Goal: Task Accomplishment & Management: Complete application form

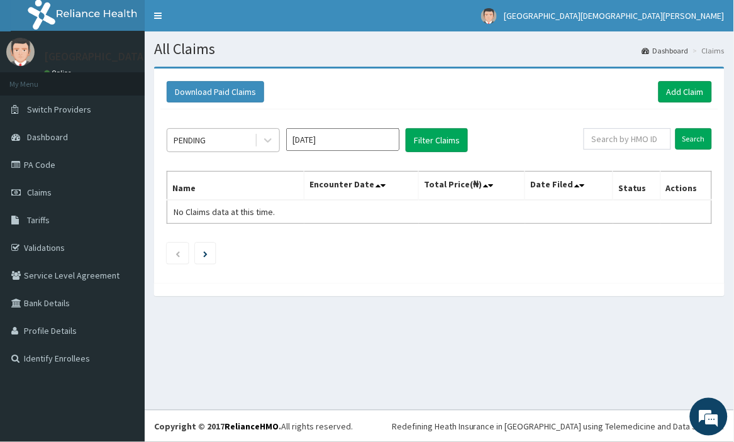
click at [196, 142] on div "PENDING" at bounding box center [190, 140] width 32 height 13
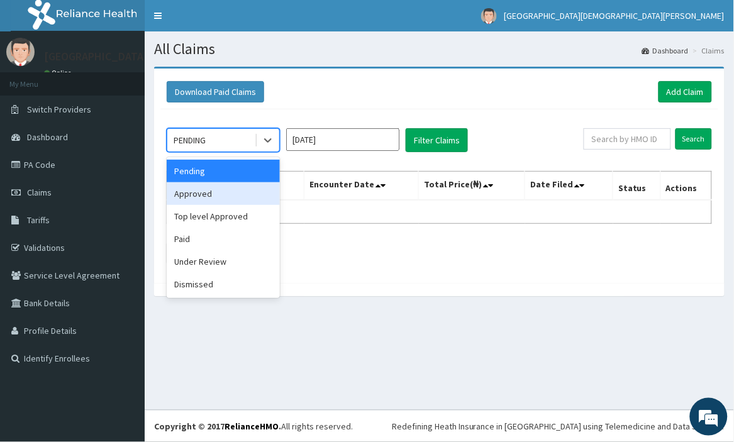
click at [223, 193] on div "Approved" at bounding box center [223, 194] width 113 height 23
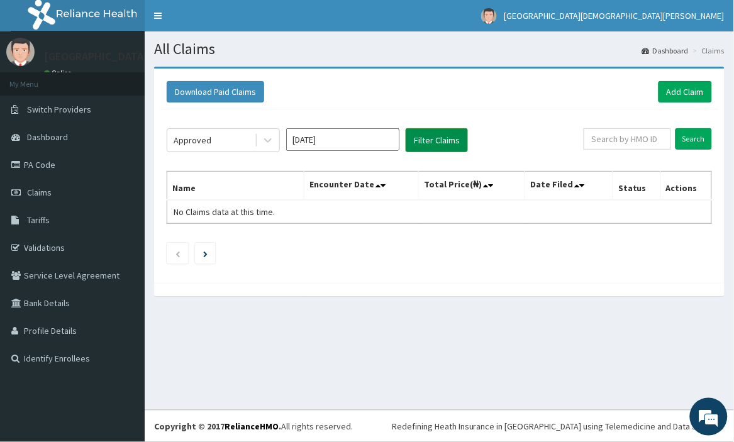
click at [417, 141] on button "Filter Claims" at bounding box center [437, 140] width 62 height 24
click at [426, 141] on button "Filter Claims" at bounding box center [437, 140] width 62 height 24
click at [268, 140] on icon at bounding box center [268, 140] width 13 height 13
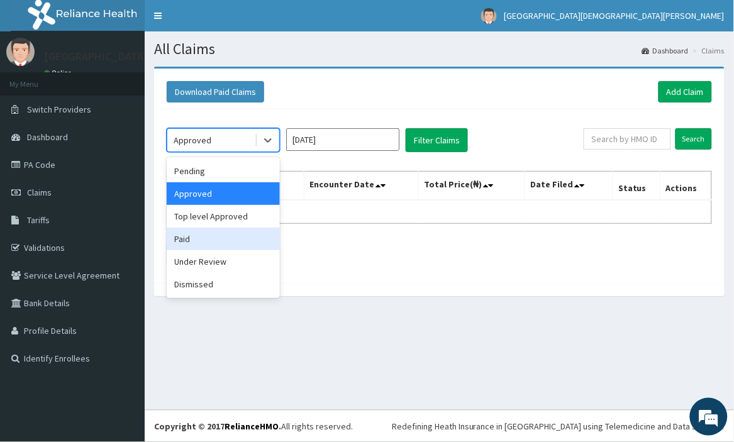
click at [244, 241] on div "Paid" at bounding box center [223, 239] width 113 height 23
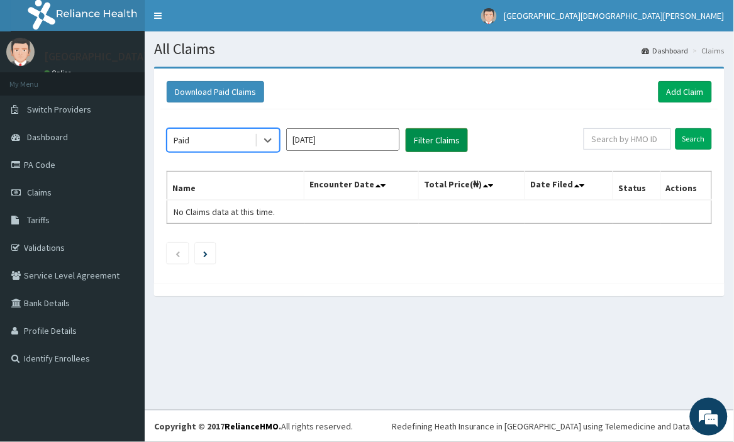
click at [435, 134] on button "Filter Claims" at bounding box center [437, 140] width 62 height 24
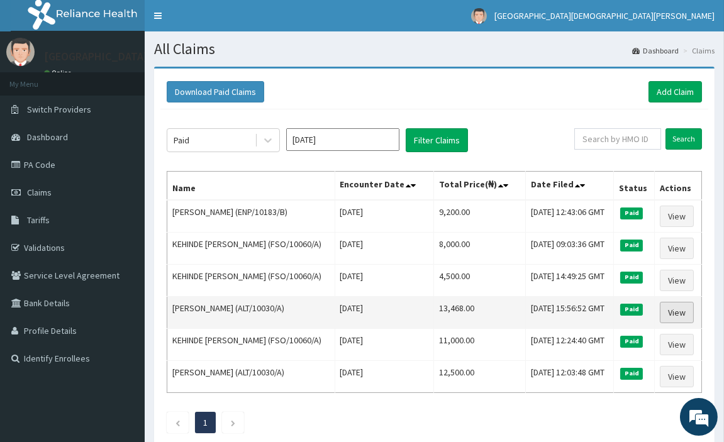
click at [682, 323] on link "View" at bounding box center [677, 312] width 34 height 21
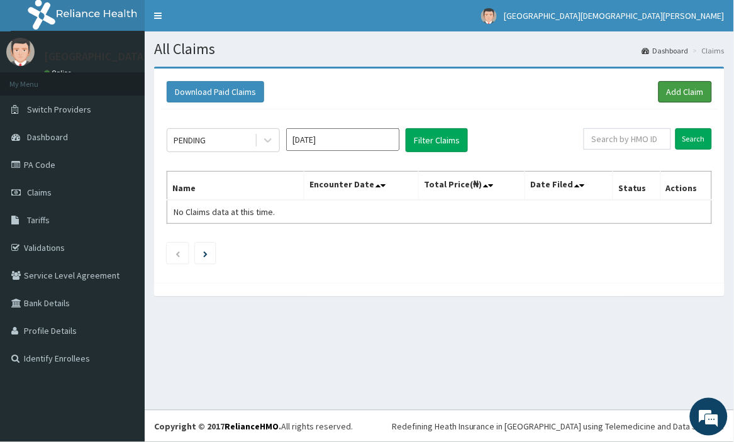
click at [695, 89] on link "Add Claim" at bounding box center [685, 91] width 53 height 21
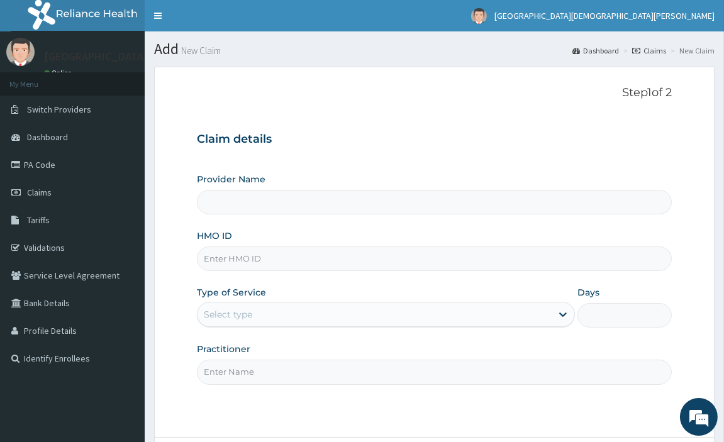
type input "[GEOGRAPHIC_DATA][DEMOGRAPHIC_DATA][PERSON_NAME]"
click at [437, 252] on input "HMO ID" at bounding box center [435, 259] width 476 height 25
type input "ENP/10183/B"
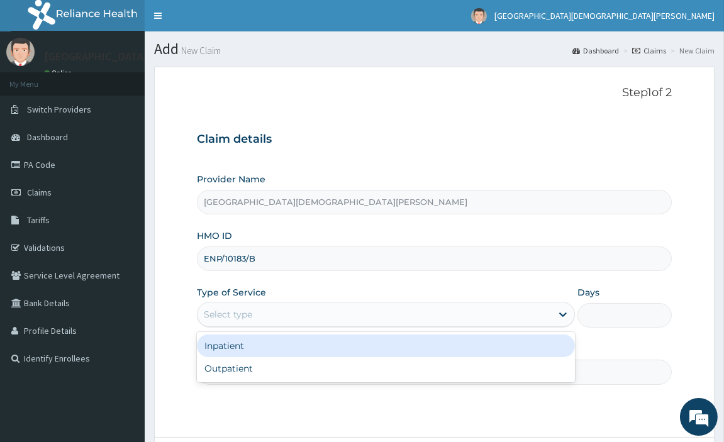
click at [326, 312] on div "Select type" at bounding box center [375, 315] width 354 height 20
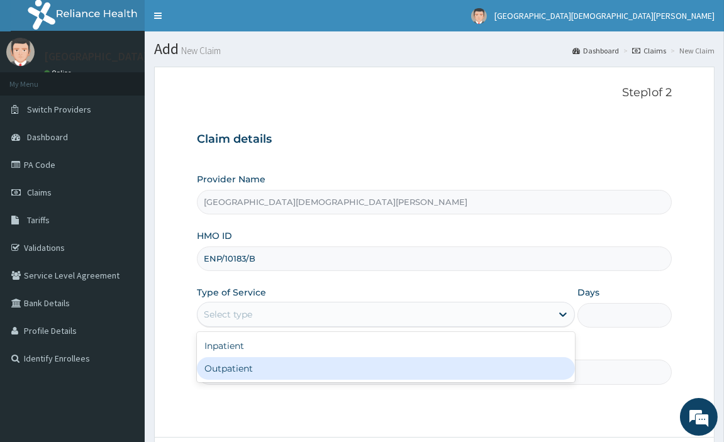
click at [305, 373] on div "Outpatient" at bounding box center [386, 368] width 378 height 23
type input "1"
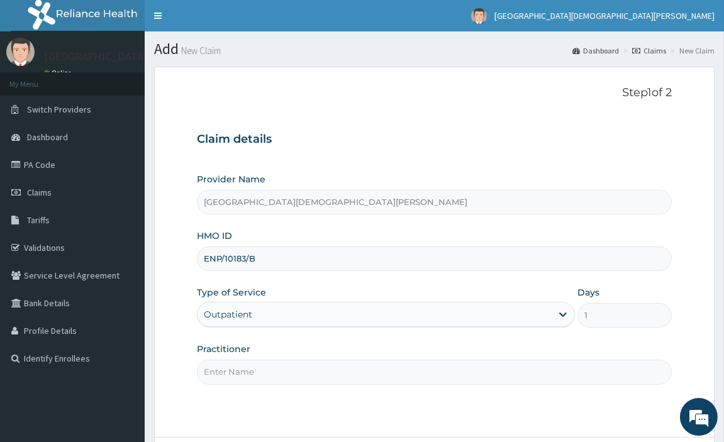
click at [296, 374] on input "Practitioner" at bounding box center [435, 372] width 476 height 25
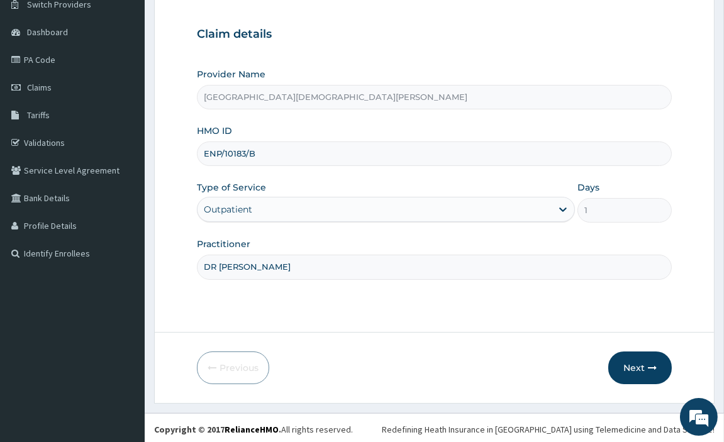
scroll to position [108, 0]
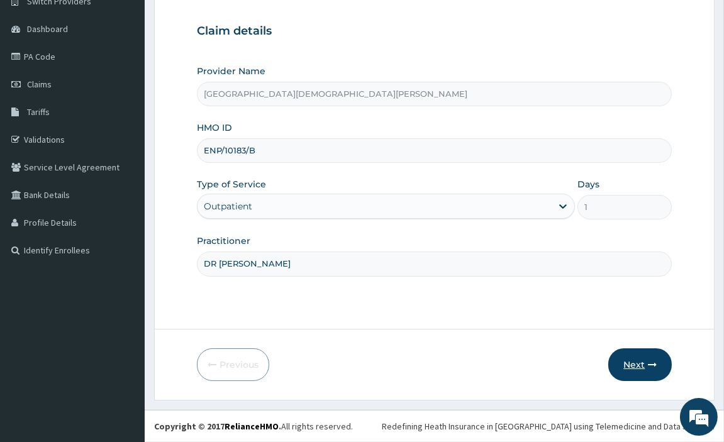
type input "DR UTHO AUGUSTINE"
click at [631, 360] on button "Next" at bounding box center [641, 365] width 64 height 33
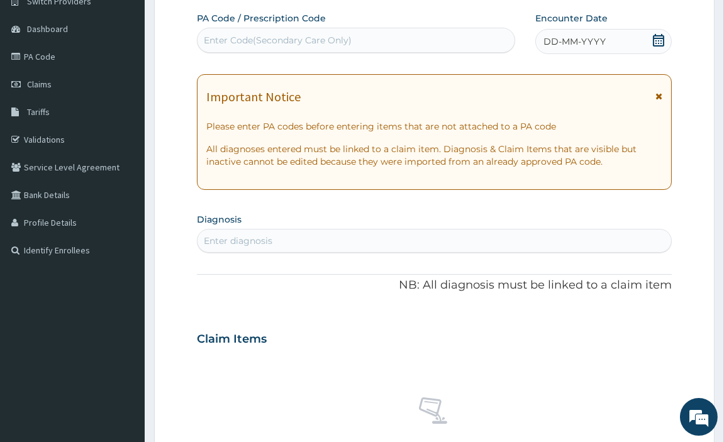
click at [470, 37] on div "Enter Code(Secondary Care Only)" at bounding box center [357, 40] width 318 height 20
paste input "PA/3419C5"
type input "PA/3419C5"
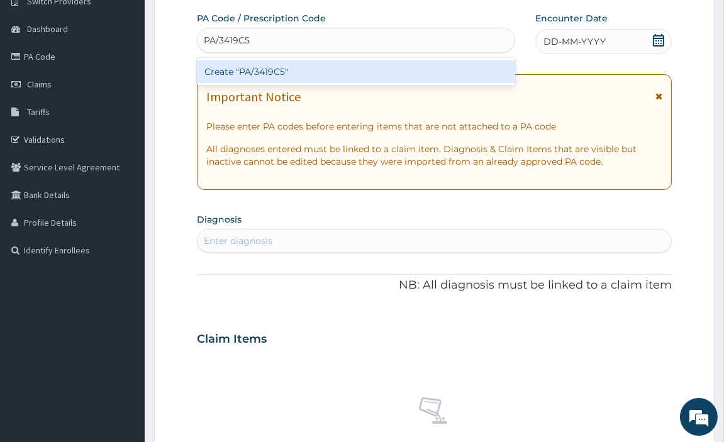
click at [444, 77] on div "Create "PA/3419C5"" at bounding box center [356, 71] width 319 height 23
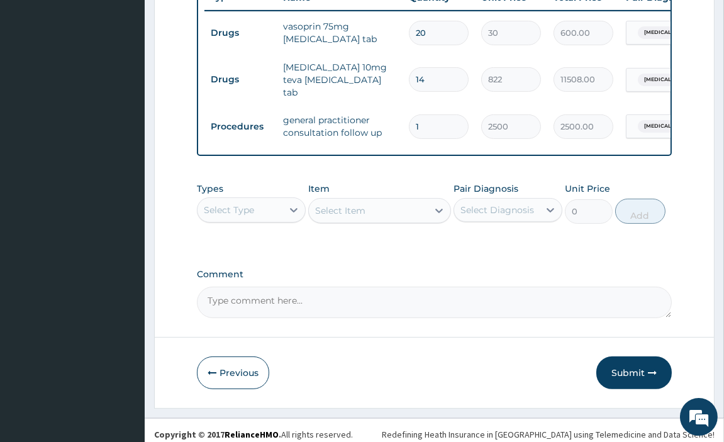
scroll to position [502, 0]
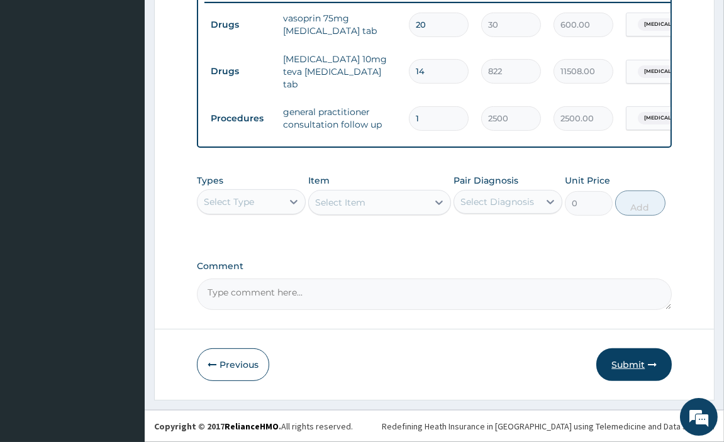
click at [647, 360] on button "Submit" at bounding box center [635, 365] width 76 height 33
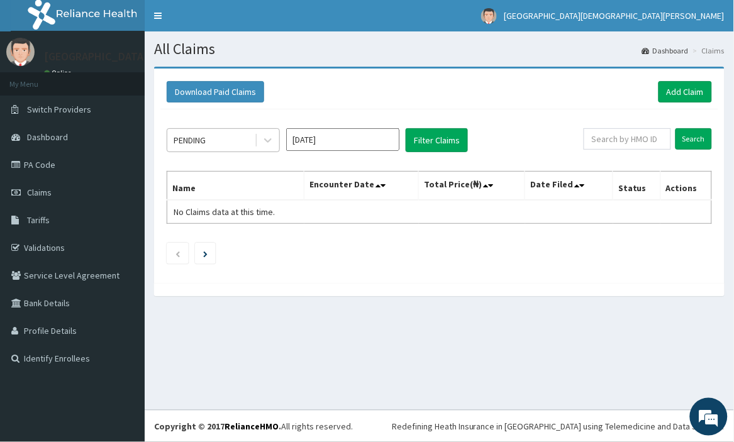
click at [250, 142] on div "PENDING" at bounding box center [210, 140] width 87 height 20
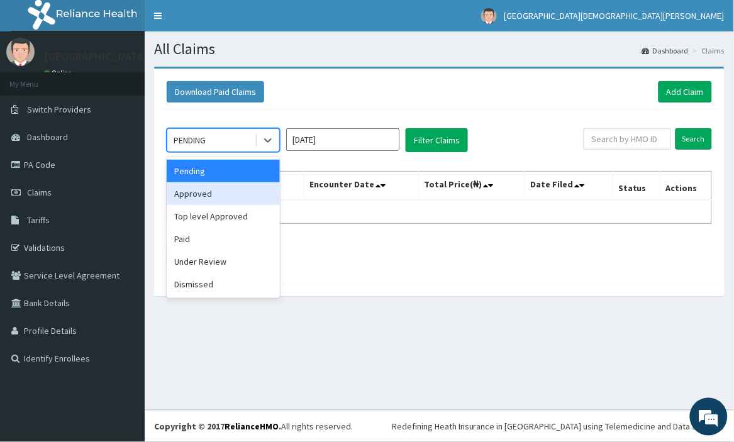
click at [237, 196] on div "Approved" at bounding box center [223, 194] width 113 height 23
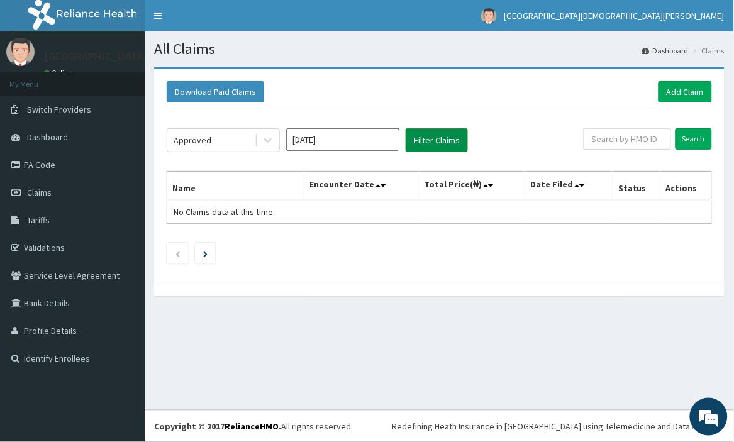
click at [439, 137] on button "Filter Claims" at bounding box center [437, 140] width 62 height 24
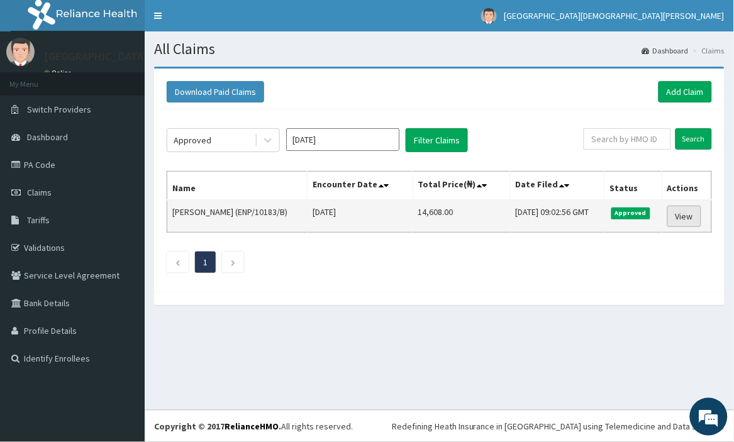
click at [683, 213] on link "View" at bounding box center [685, 216] width 34 height 21
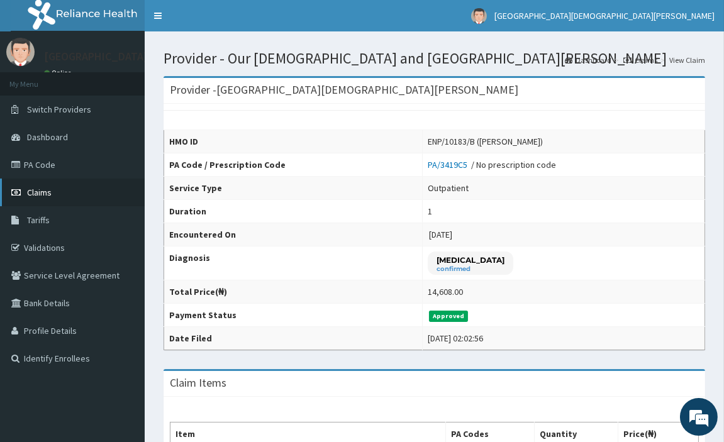
click at [42, 193] on span "Claims" at bounding box center [39, 192] width 25 height 11
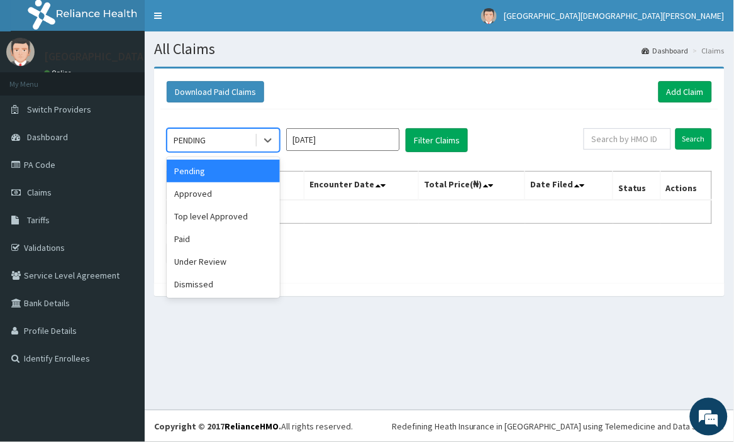
click at [217, 142] on div "PENDING" at bounding box center [210, 140] width 87 height 20
click at [220, 193] on div "Approved" at bounding box center [223, 194] width 113 height 23
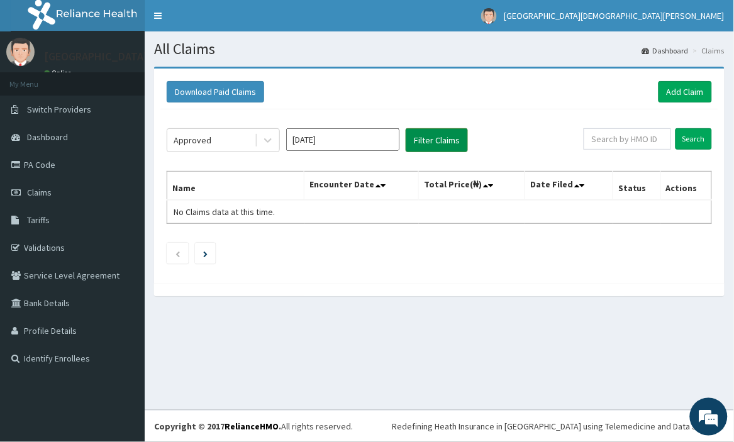
click at [438, 130] on button "Filter Claims" at bounding box center [437, 140] width 62 height 24
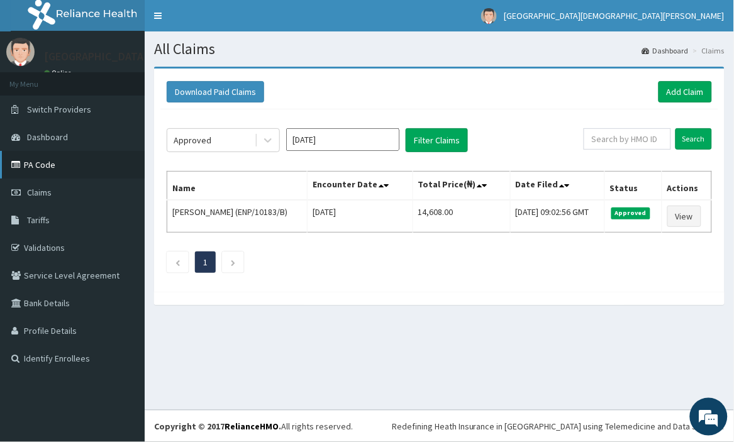
click at [44, 164] on link "PA Code" at bounding box center [72, 165] width 145 height 28
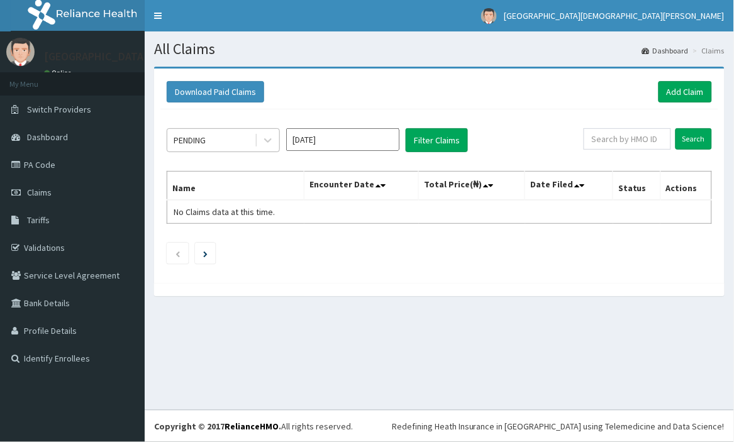
click at [225, 142] on div "PENDING" at bounding box center [210, 140] width 87 height 20
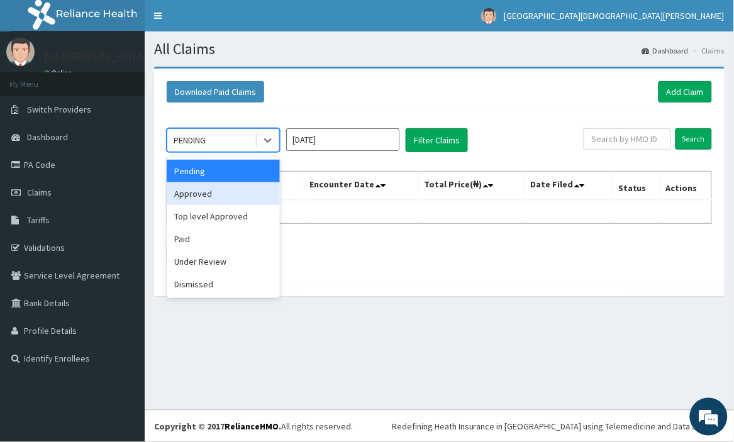
click at [224, 197] on div "Approved" at bounding box center [223, 194] width 113 height 23
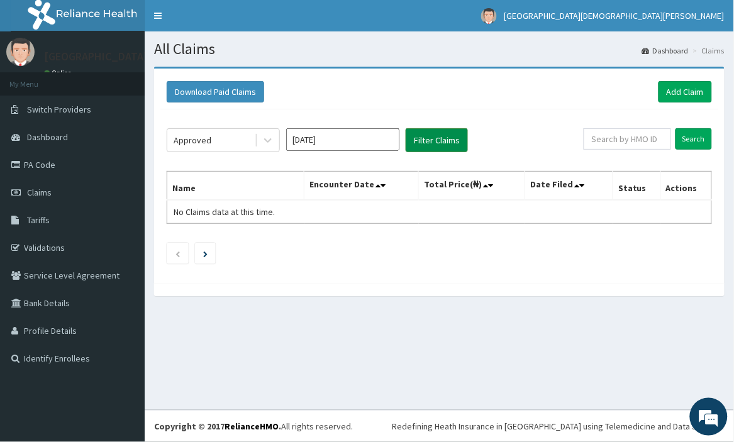
click at [433, 138] on button "Filter Claims" at bounding box center [437, 140] width 62 height 24
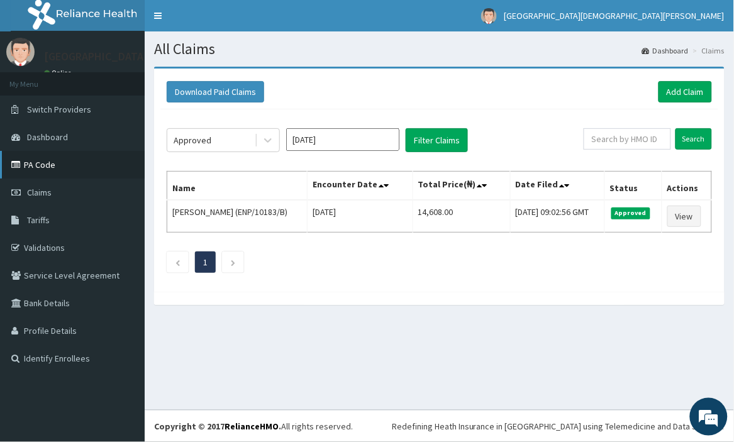
click at [38, 164] on link "PA Code" at bounding box center [72, 165] width 145 height 28
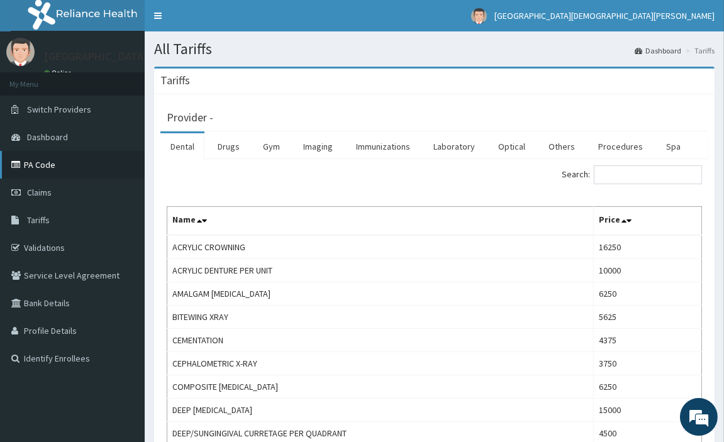
click at [33, 166] on link "PA Code" at bounding box center [72, 165] width 145 height 28
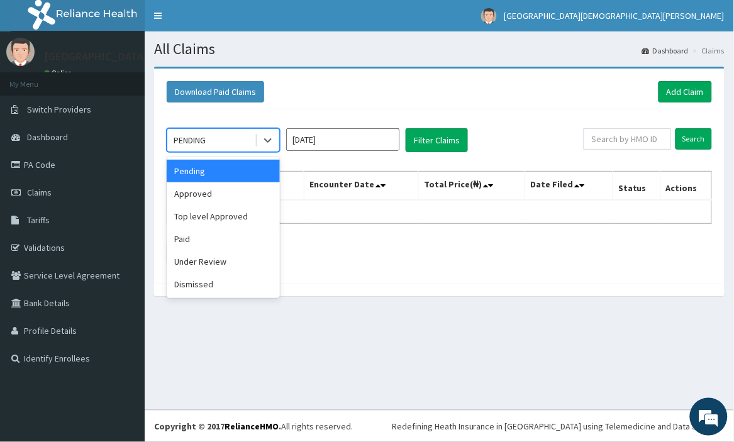
click at [220, 147] on div "PENDING" at bounding box center [210, 140] width 87 height 20
click at [225, 189] on div "Approved" at bounding box center [223, 194] width 113 height 23
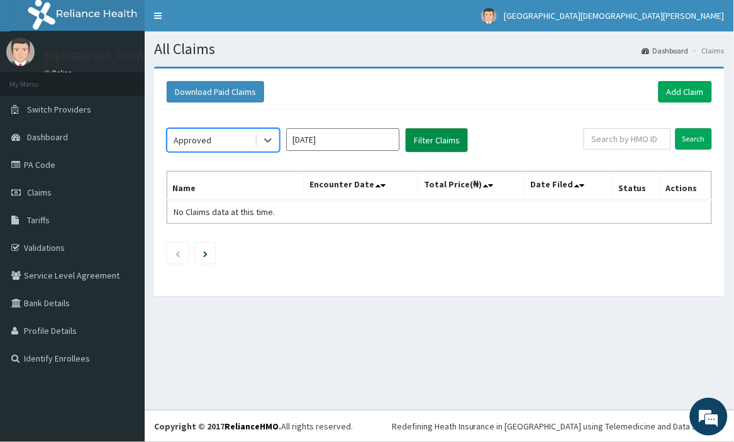
click at [413, 142] on button "Filter Claims" at bounding box center [437, 140] width 62 height 24
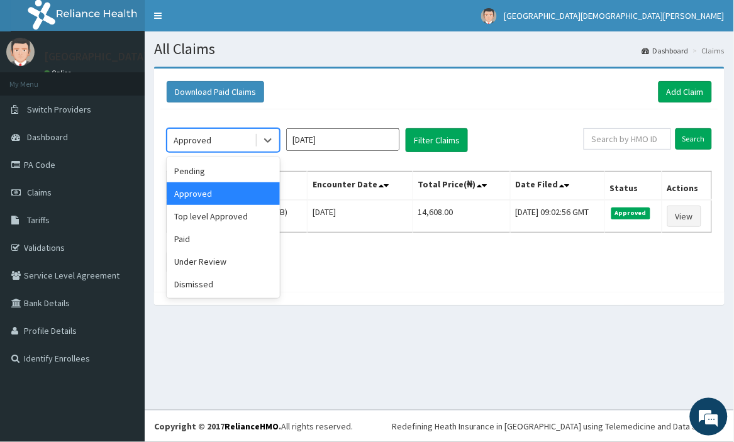
click at [227, 142] on div "Approved" at bounding box center [210, 140] width 87 height 20
click at [223, 233] on div "Paid" at bounding box center [223, 239] width 113 height 23
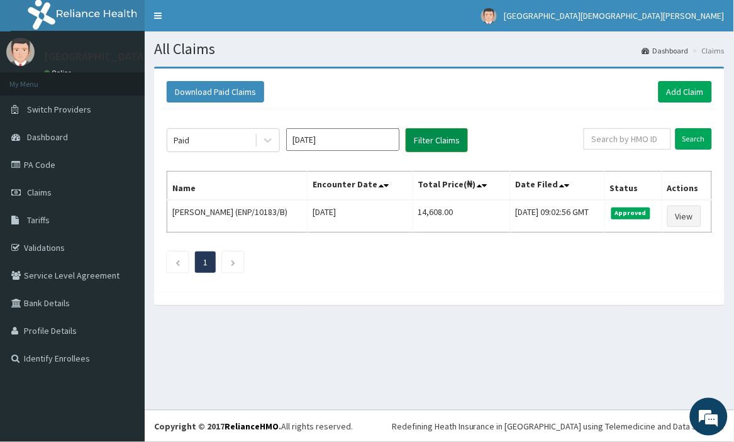
click at [422, 140] on button "Filter Claims" at bounding box center [437, 140] width 62 height 24
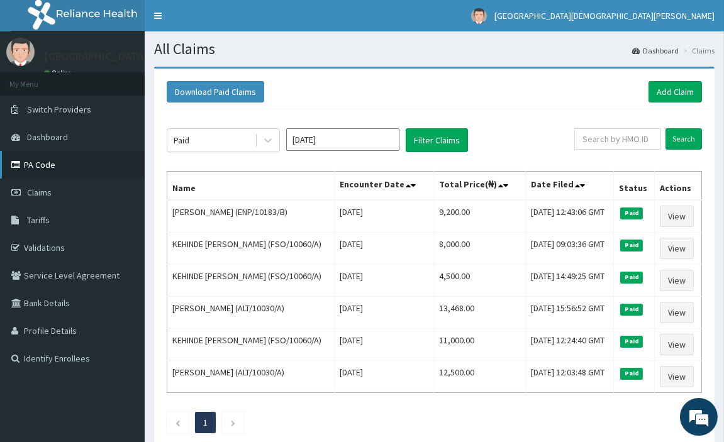
click at [46, 167] on link "PA Code" at bounding box center [72, 165] width 145 height 28
